Goal: Information Seeking & Learning: Learn about a topic

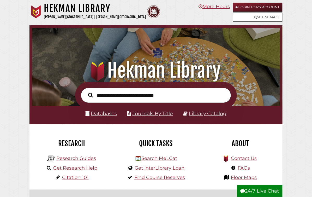
scroll to position [82, 245]
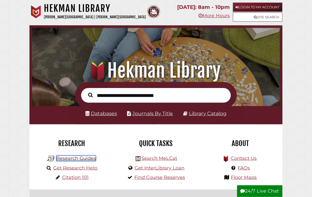
click at [74, 158] on link "Research Guides" at bounding box center [76, 158] width 40 height 6
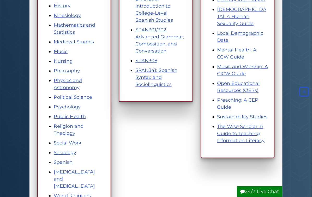
scroll to position [324, 0]
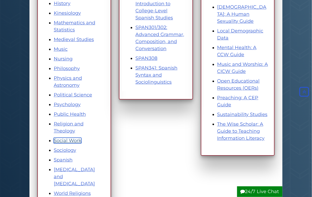
click at [69, 140] on link "Social Work" at bounding box center [68, 141] width 28 height 6
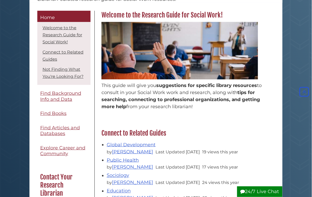
scroll to position [71, 0]
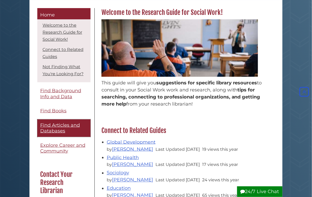
click at [59, 127] on span "Find Articles and Databases" at bounding box center [60, 128] width 40 height 12
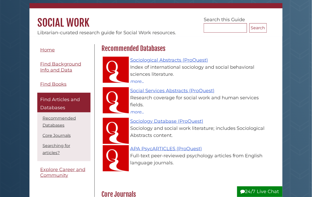
scroll to position [38, 0]
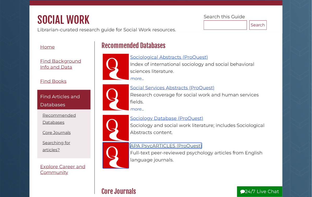
click at [161, 146] on link "APA PsycARTICLES (ProQuest)" at bounding box center [166, 146] width 72 height 6
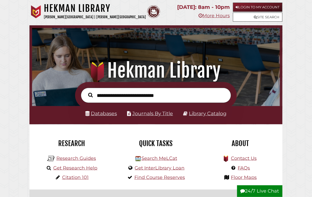
scroll to position [82, 245]
type input "**********"
click at [86, 91] on button "Search" at bounding box center [91, 94] width 10 height 7
